Goal: Transaction & Acquisition: Download file/media

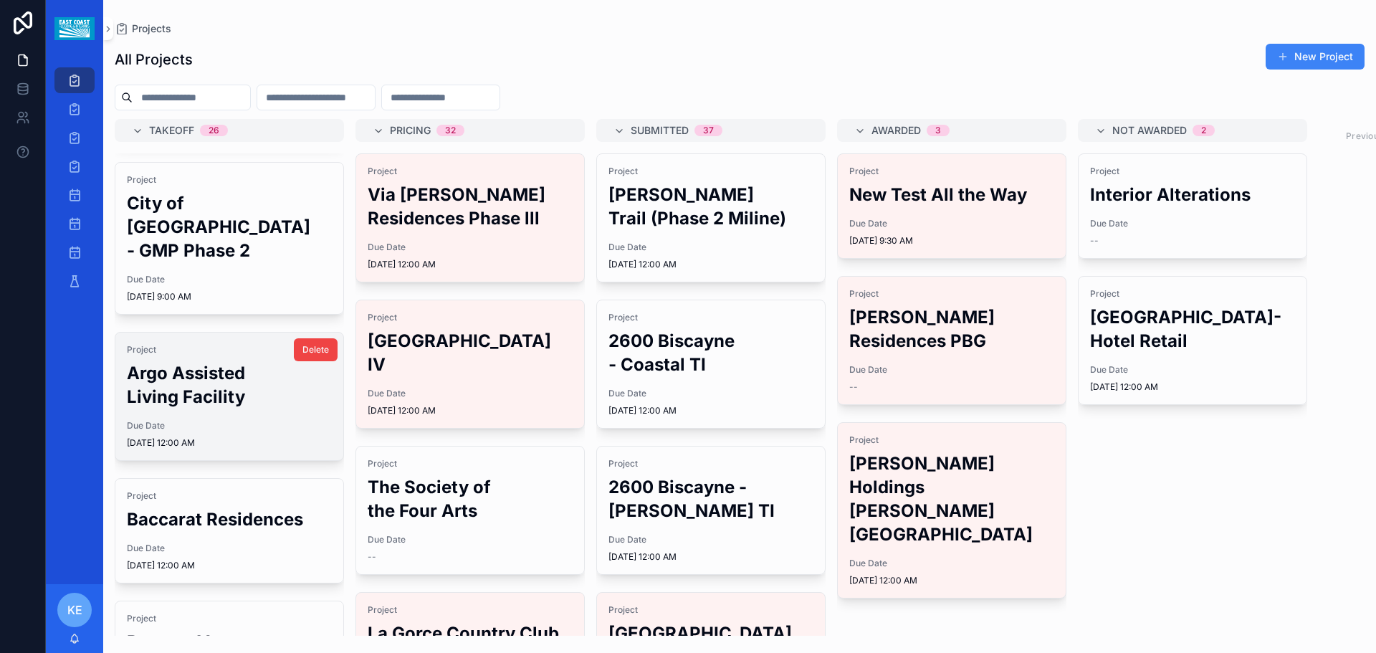
scroll to position [143, 0]
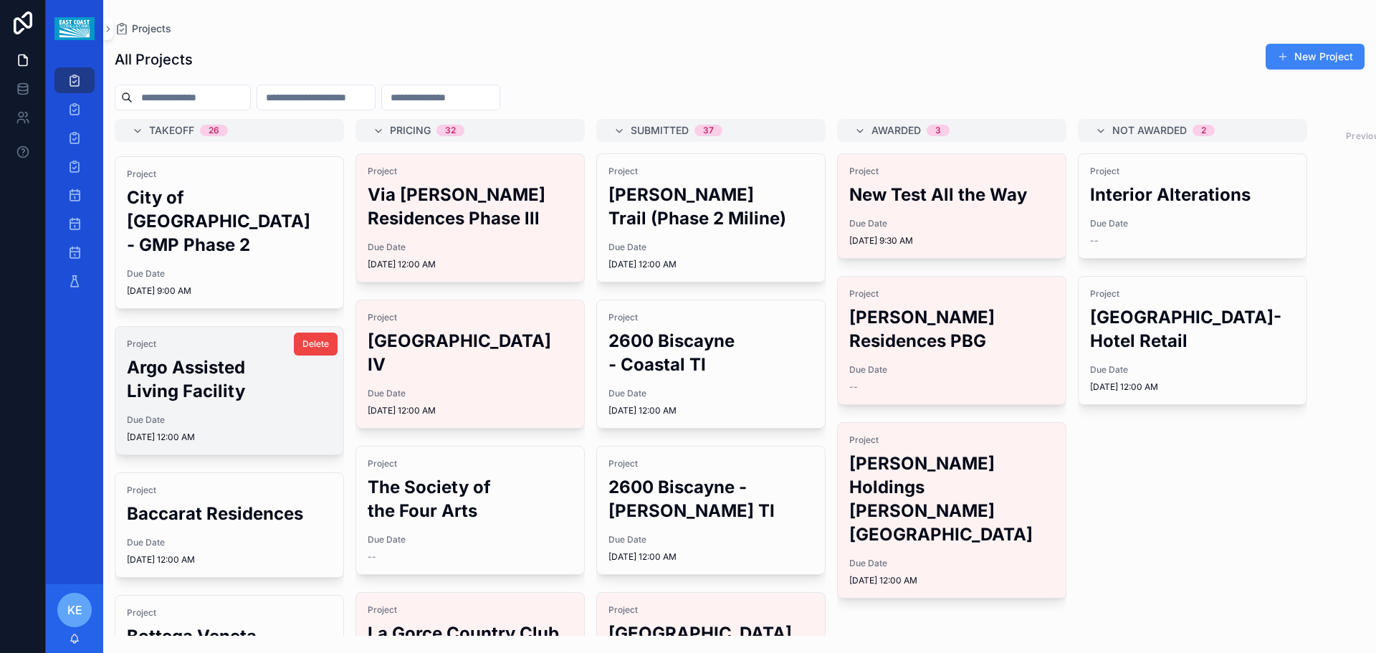
click at [211, 369] on h2 "Argo Assisted Living Facility" at bounding box center [229, 378] width 205 height 47
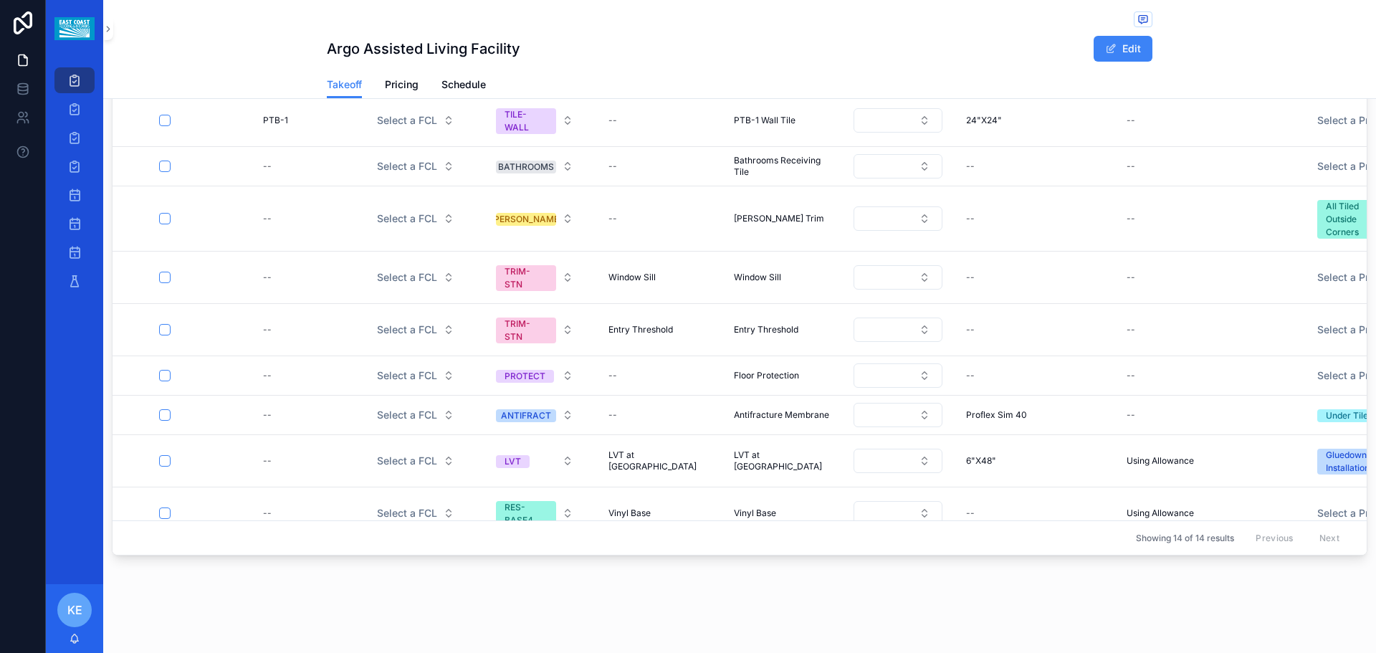
scroll to position [291, 0]
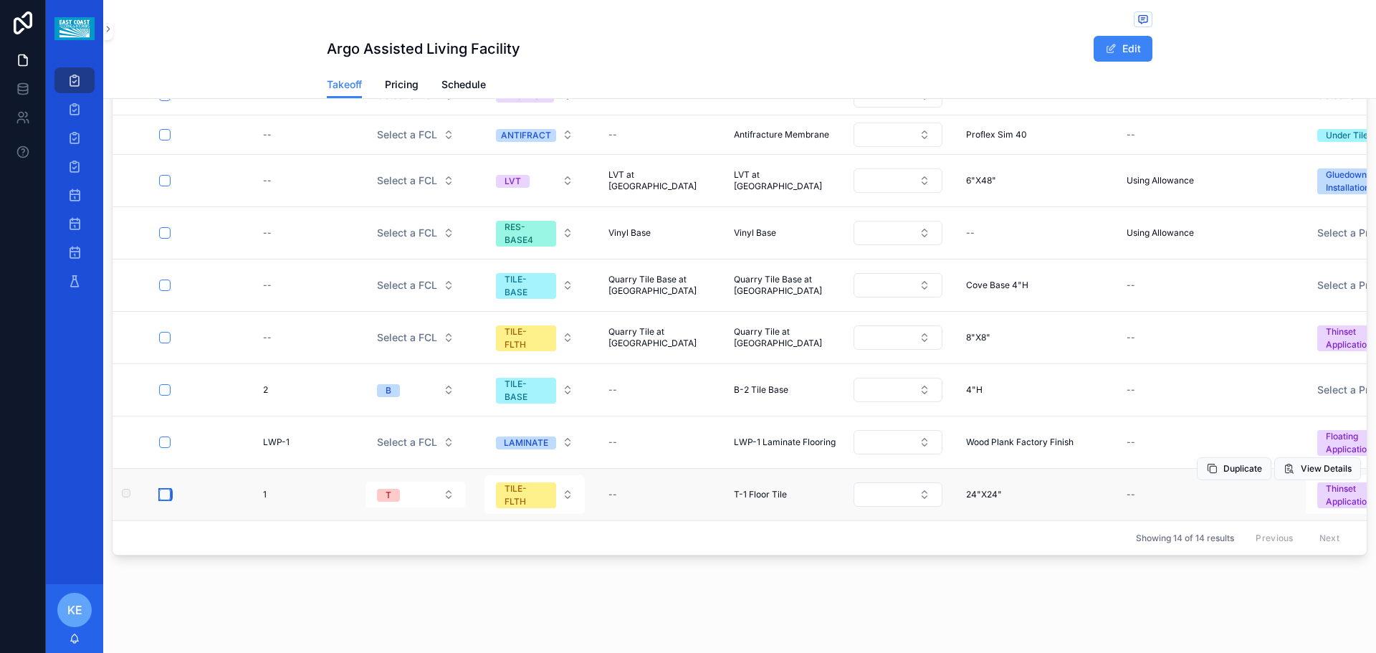
click at [165, 489] on button "scrollable content" at bounding box center [164, 494] width 11 height 11
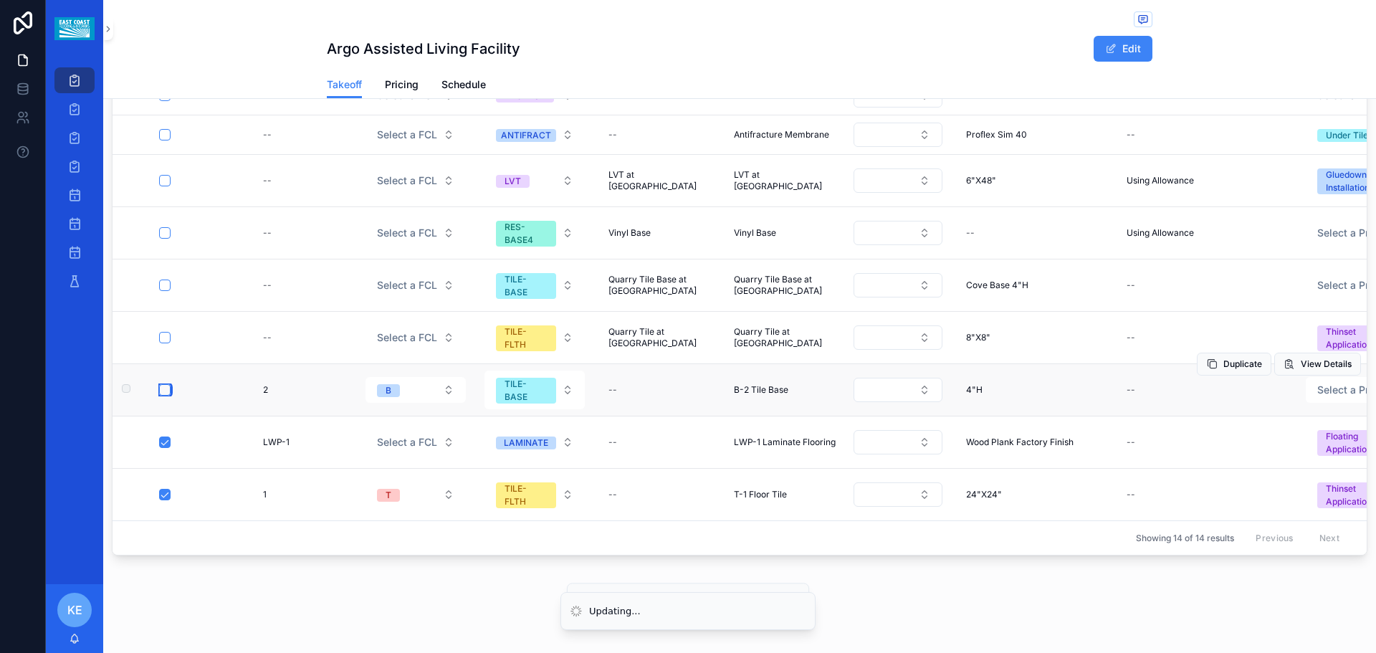
click at [163, 384] on button "scrollable content" at bounding box center [164, 389] width 11 height 11
click at [164, 332] on button "scrollable content" at bounding box center [164, 337] width 11 height 11
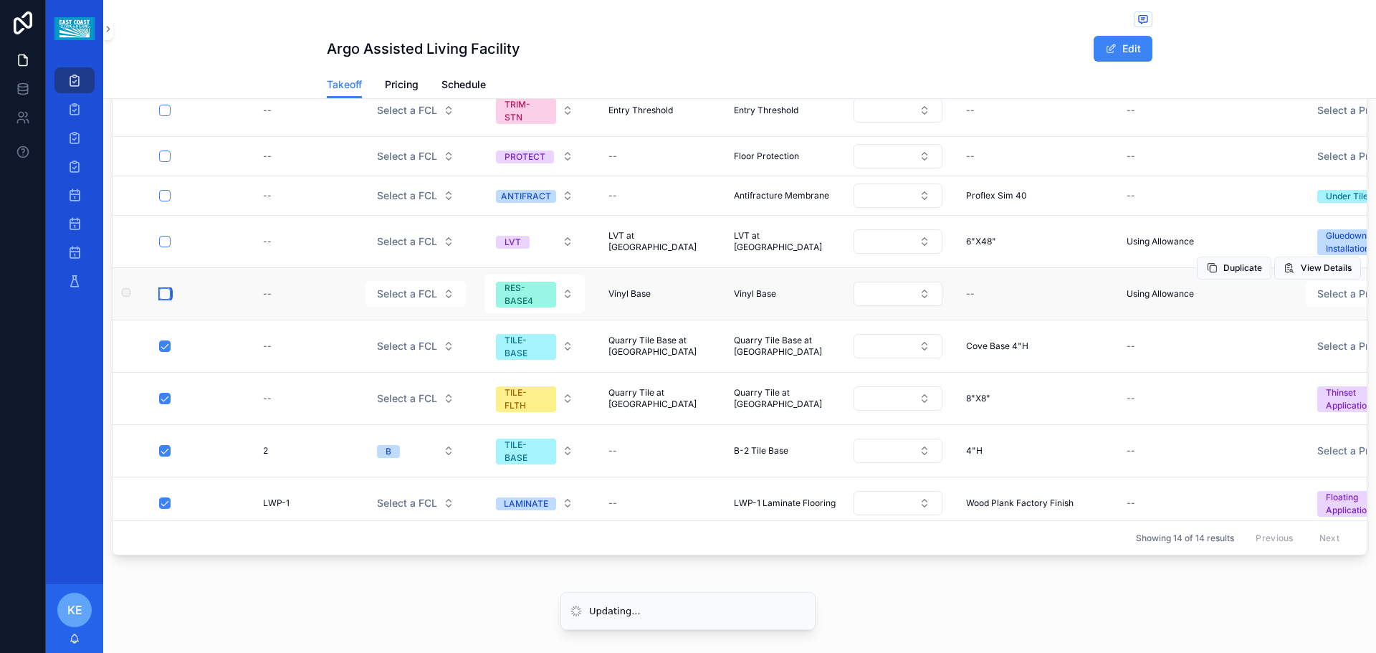
click at [166, 295] on button "scrollable content" at bounding box center [164, 293] width 11 height 11
click at [163, 239] on button "scrollable content" at bounding box center [164, 241] width 11 height 11
click at [163, 188] on td "scrollable content" at bounding box center [194, 195] width 107 height 39
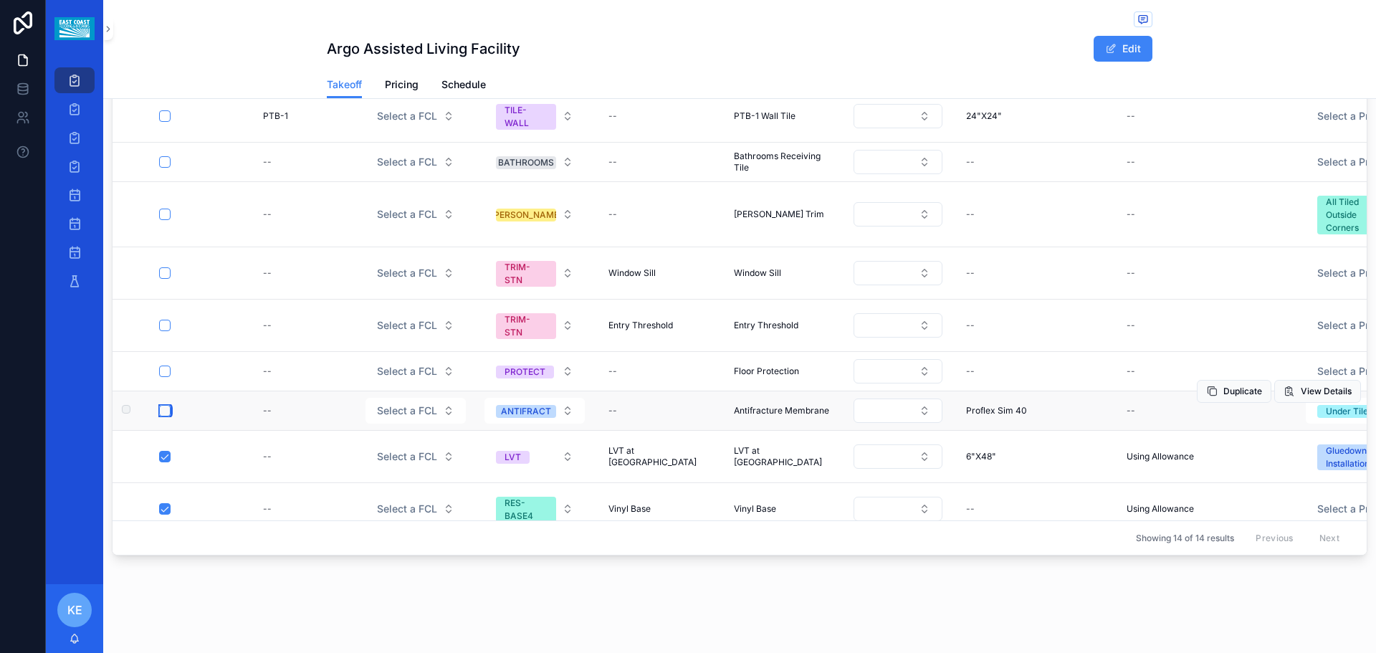
click at [161, 411] on button "scrollable content" at bounding box center [164, 410] width 11 height 11
click at [161, 274] on button "scrollable content" at bounding box center [164, 272] width 11 height 11
click at [161, 373] on button "scrollable content" at bounding box center [164, 370] width 11 height 11
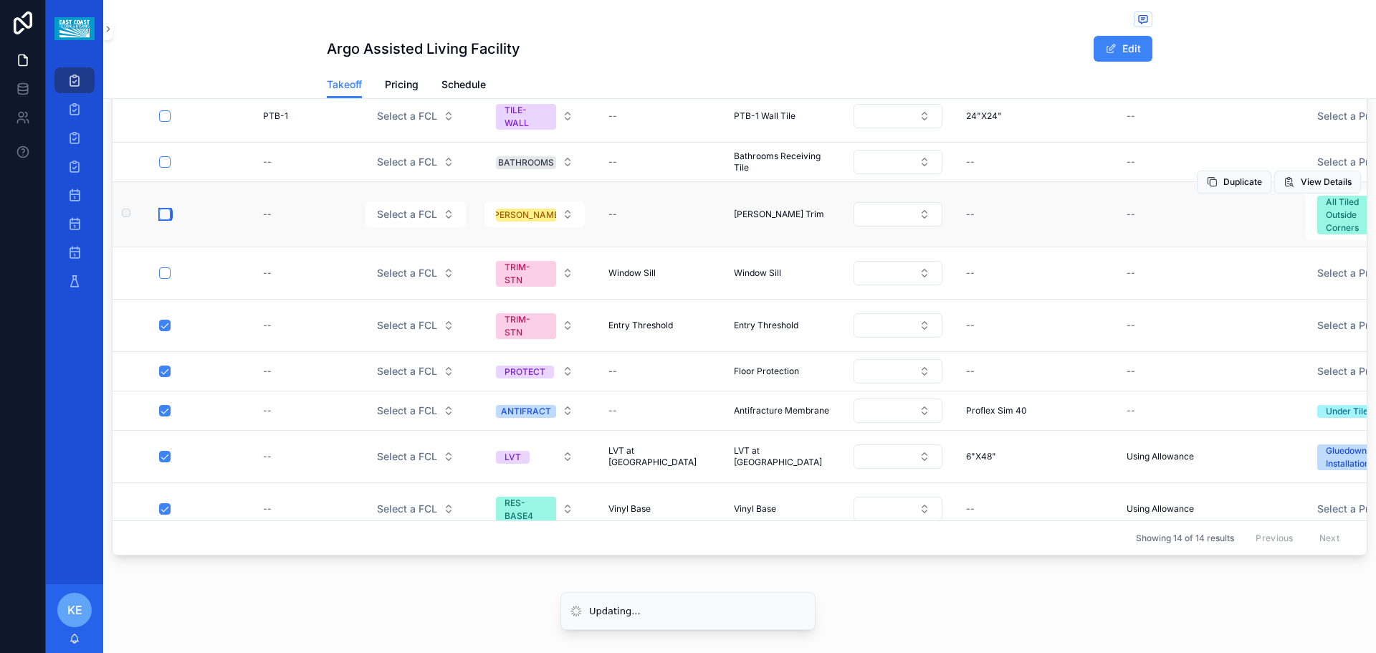
click at [161, 215] on button "scrollable content" at bounding box center [164, 214] width 11 height 11
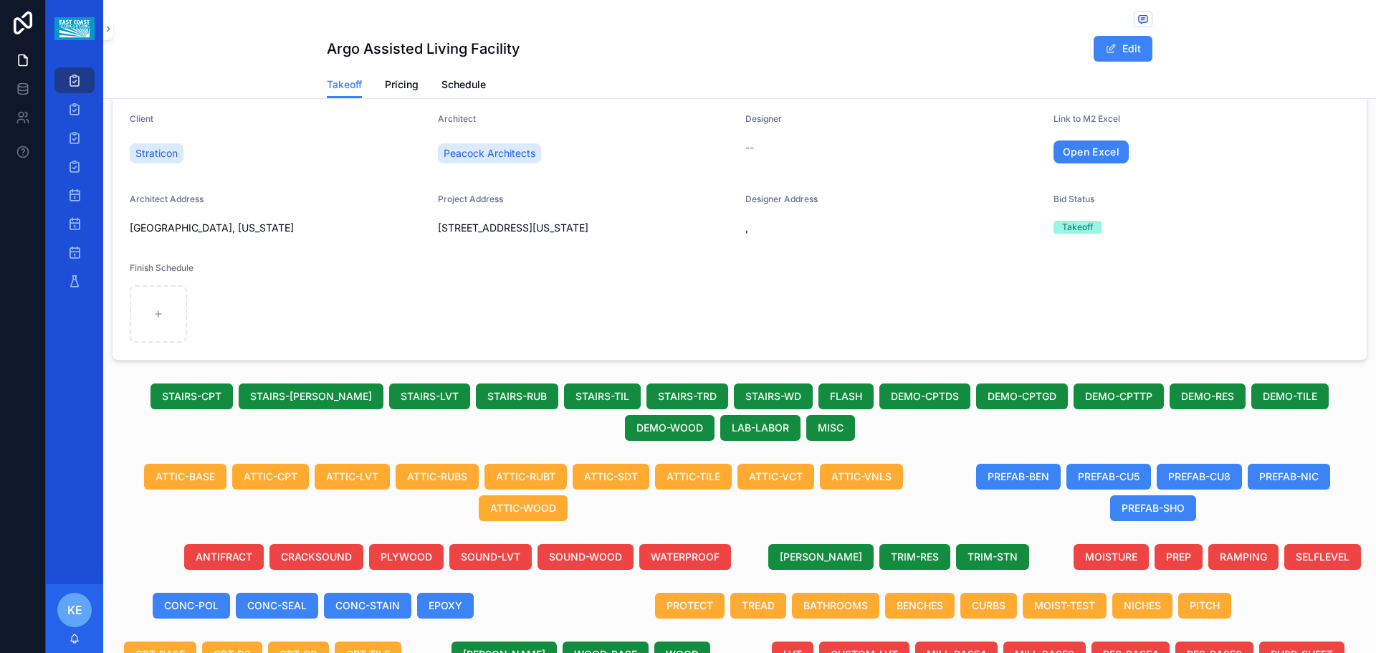
scroll to position [0, 0]
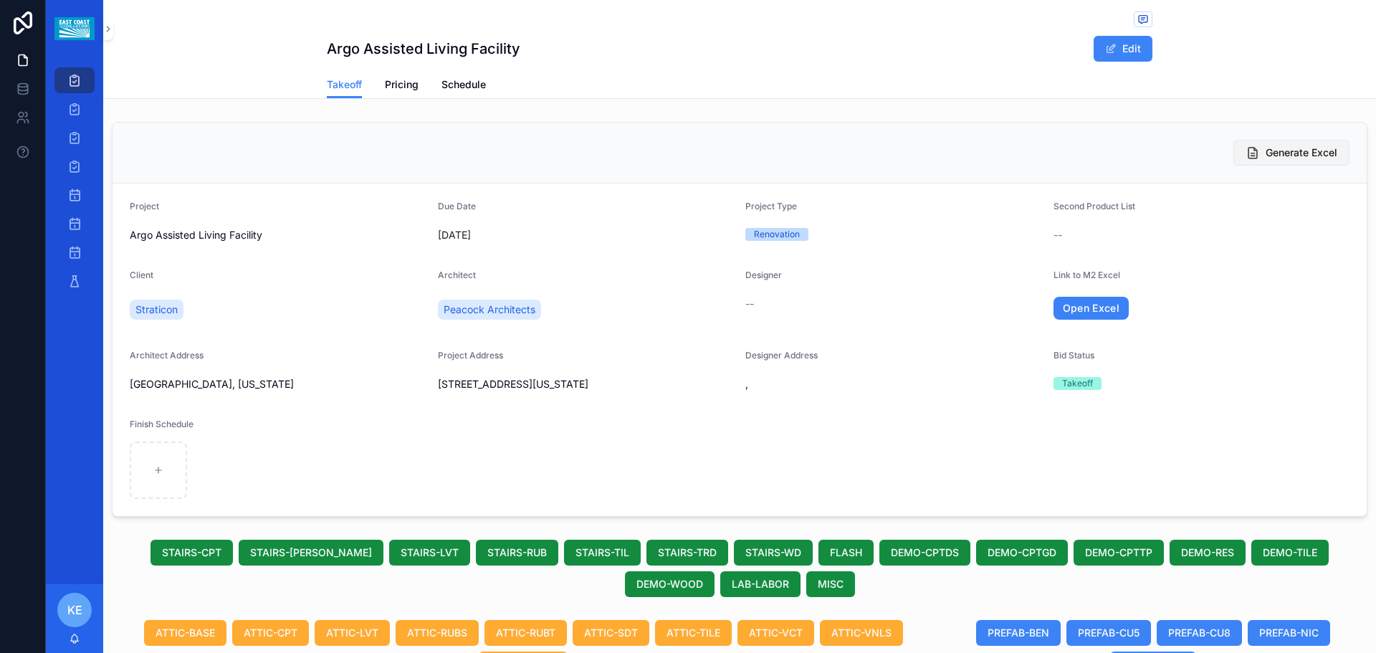
click at [1249, 157] on button "Generate Excel" at bounding box center [1291, 153] width 116 height 26
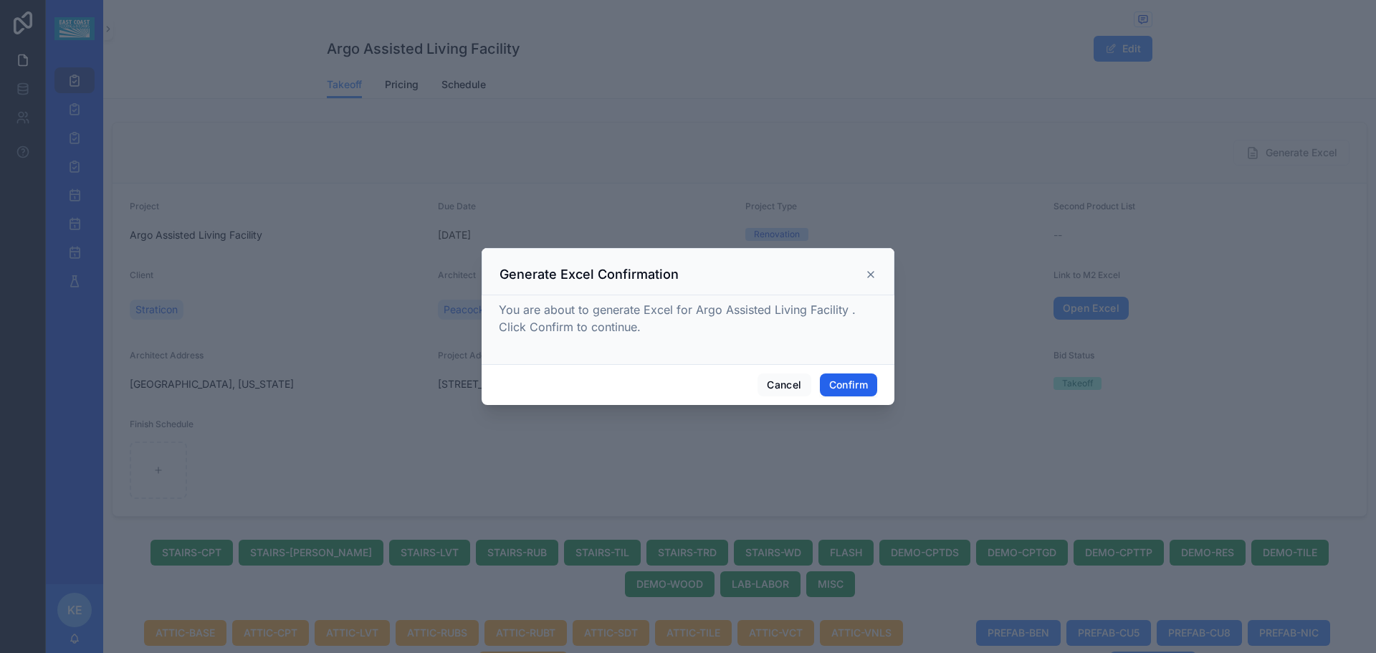
click at [846, 384] on button "Confirm" at bounding box center [848, 384] width 57 height 23
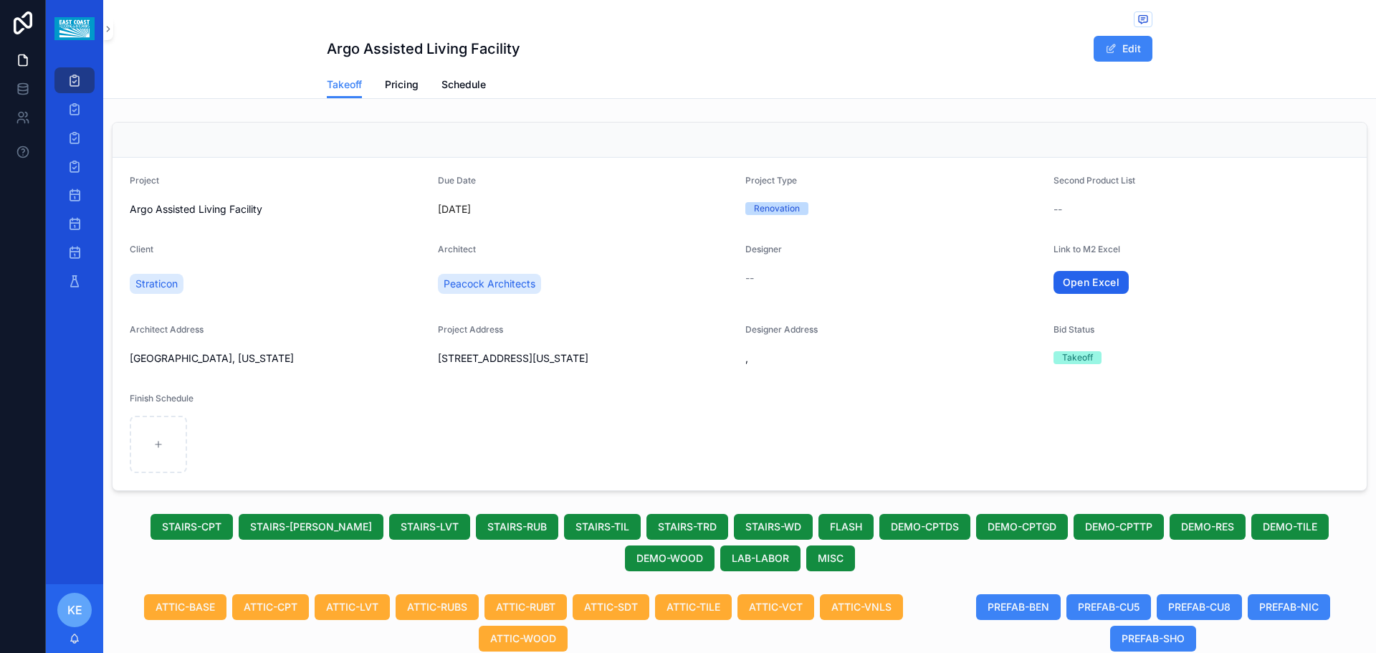
click at [1089, 282] on link "Open Excel" at bounding box center [1091, 282] width 76 height 23
